Goal: Task Accomplishment & Management: Use online tool/utility

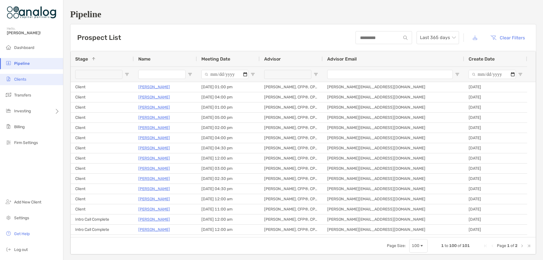
click at [20, 78] on span "Clients" at bounding box center [20, 79] width 12 height 5
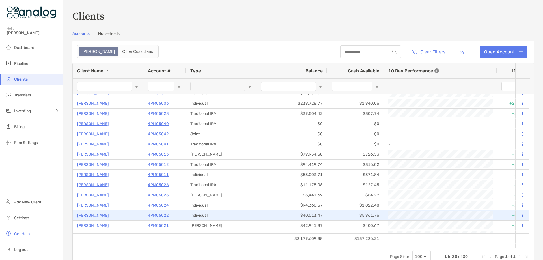
scroll to position [85, 0]
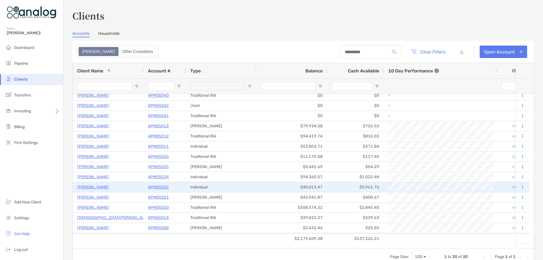
click at [94, 186] on p "[PERSON_NAME]" at bounding box center [93, 186] width 32 height 7
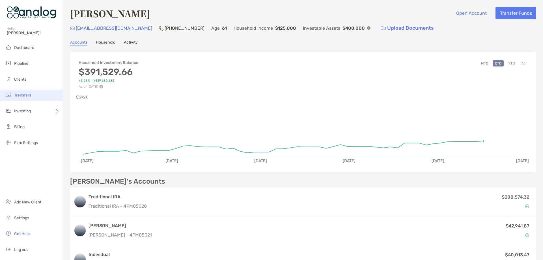
click at [36, 94] on li "Transfers" at bounding box center [31, 95] width 63 height 11
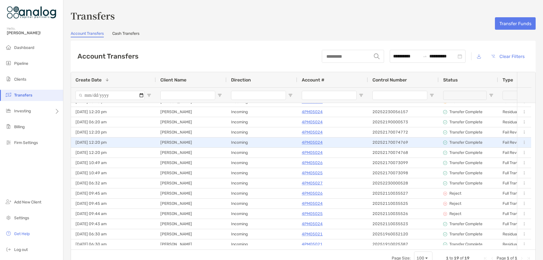
scroll to position [51, 0]
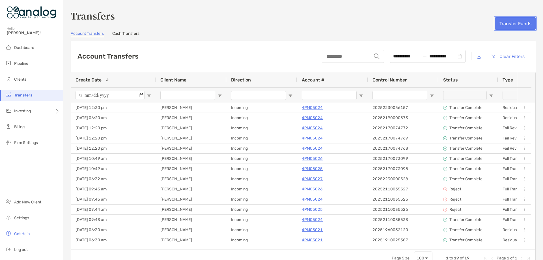
click at [496, 25] on button "Transfer Funds" at bounding box center [515, 23] width 41 height 12
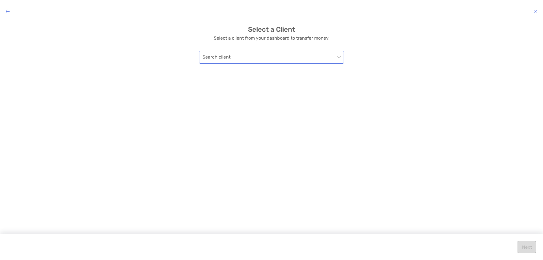
click at [334, 60] on input "modal" at bounding box center [268, 57] width 132 height 12
click at [284, 96] on div "[PERSON_NAME]" at bounding box center [272, 98] width 136 height 7
click at [521, 242] on button "Next" at bounding box center [526, 247] width 19 height 12
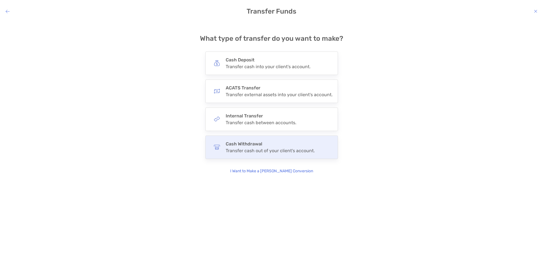
click at [304, 140] on div "Cash Withdrawal Transfer cash out of your client's account." at bounding box center [271, 146] width 133 height 23
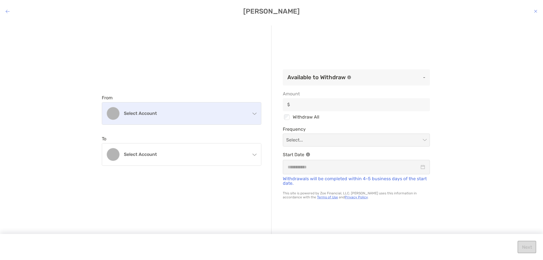
click at [230, 119] on div "Select account" at bounding box center [181, 113] width 159 height 22
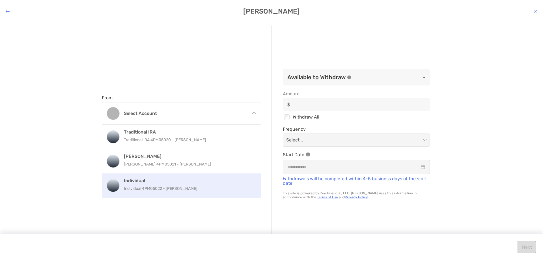
click at [204, 183] on div "Individual Individual 4PM05022 - [PERSON_NAME]" at bounding box center [188, 185] width 128 height 15
